Goal: Task Accomplishment & Management: Use online tool/utility

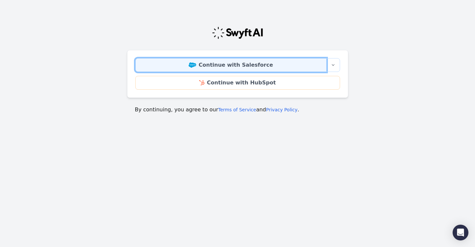
click at [249, 71] on link "Continue with Salesforce" at bounding box center [230, 65] width 191 height 14
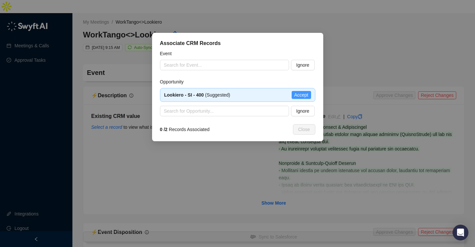
click at [303, 93] on span "Accept" at bounding box center [301, 94] width 14 height 7
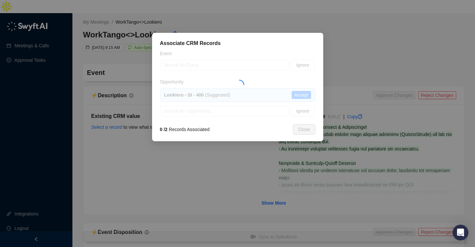
type textarea "**********"
type input "**********"
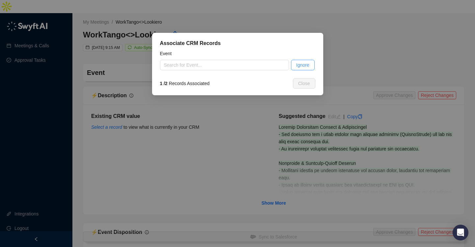
click at [300, 65] on span "Ignore" at bounding box center [302, 65] width 13 height 7
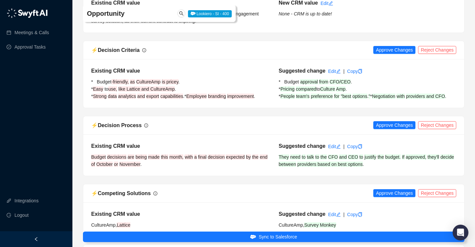
scroll to position [393, 0]
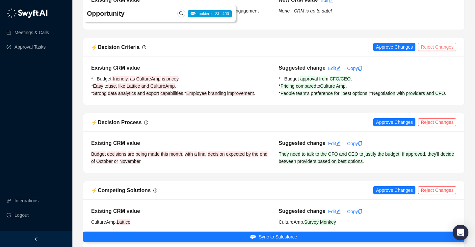
click at [440, 43] on span "Reject Changes" at bounding box center [436, 46] width 33 height 7
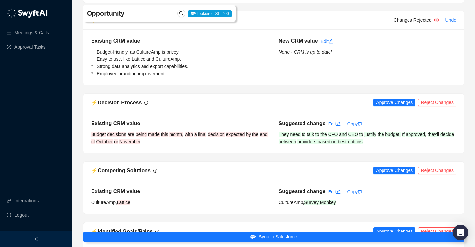
scroll to position [432, 0]
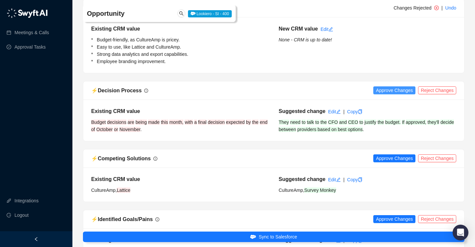
click at [386, 87] on span "Approve Changes" at bounding box center [394, 90] width 37 height 7
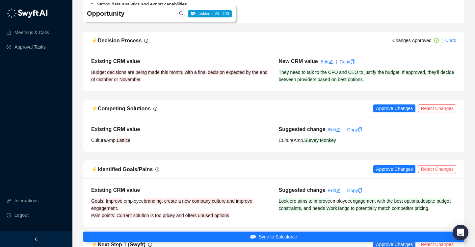
scroll to position [484, 0]
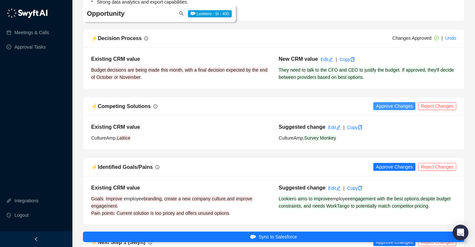
click at [388, 103] on span "Approve Changes" at bounding box center [394, 106] width 37 height 7
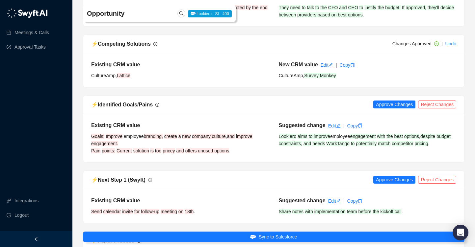
scroll to position [552, 0]
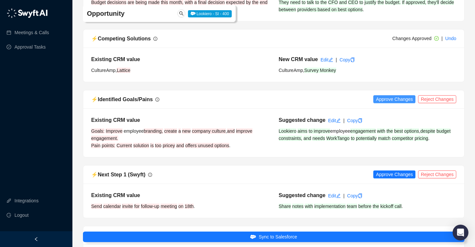
click at [392, 96] on span "Approve Changes" at bounding box center [394, 99] width 37 height 7
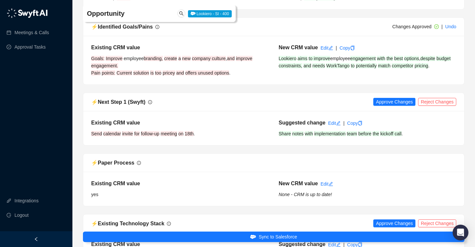
scroll to position [630, 0]
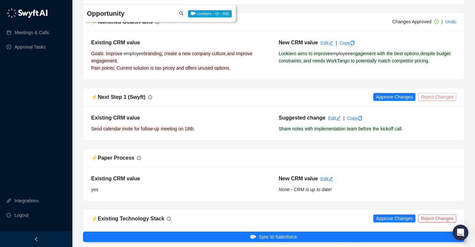
click at [437, 93] on span "Reject Changes" at bounding box center [436, 96] width 33 height 7
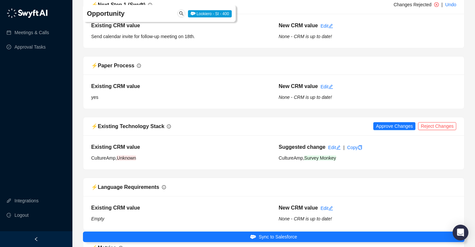
scroll to position [722, 0]
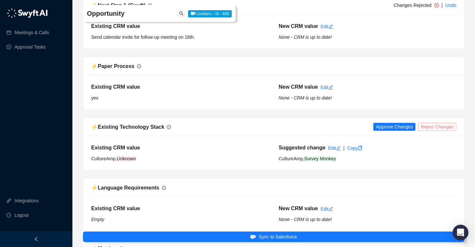
click at [428, 123] on span "Reject Changes" at bounding box center [436, 126] width 33 height 7
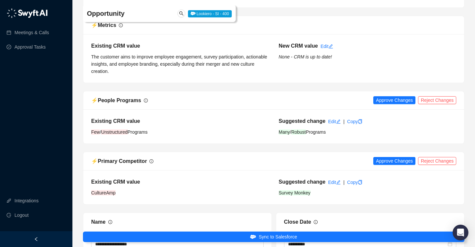
scroll to position [946, 0]
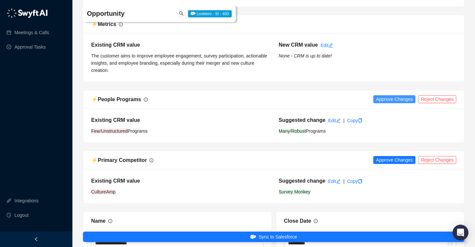
click at [398, 96] on span "Approve Changes" at bounding box center [394, 99] width 37 height 7
click at [433, 157] on span "Reject Changes" at bounding box center [436, 160] width 33 height 7
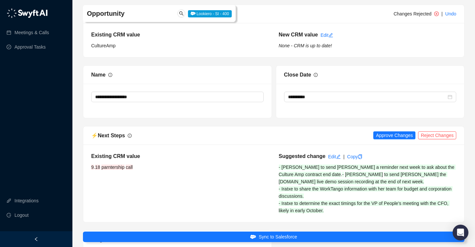
scroll to position [1099, 0]
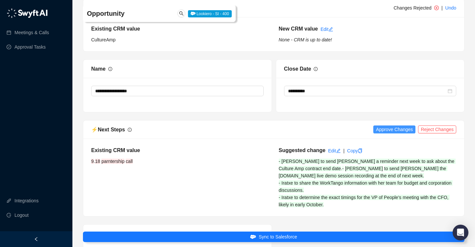
click at [394, 126] on span "Approve Changes" at bounding box center [394, 129] width 37 height 7
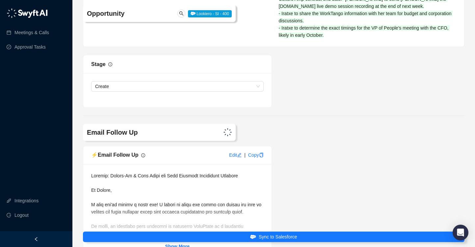
scroll to position [1270, 0]
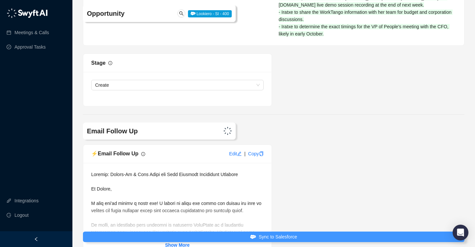
click at [290, 232] on button "Sync to Salesforce" at bounding box center [273, 237] width 381 height 11
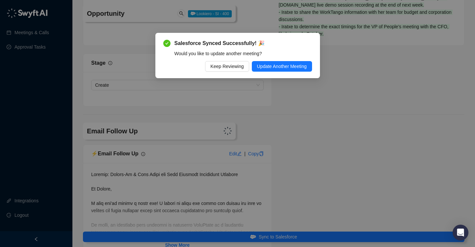
scroll to position [1262, 0]
